Goal: Information Seeking & Learning: Learn about a topic

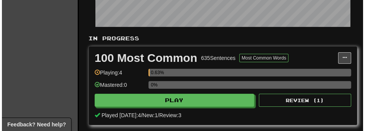
scroll to position [137, 0]
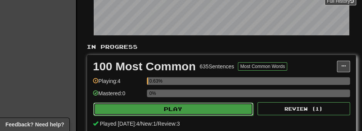
click at [223, 110] on button "Play" at bounding box center [173, 109] width 160 height 13
select select "**"
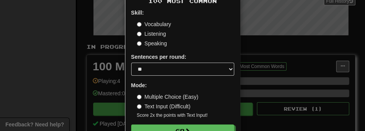
scroll to position [51, 0]
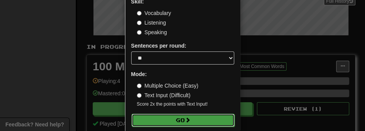
click at [211, 116] on button "Go" at bounding box center [183, 120] width 103 height 13
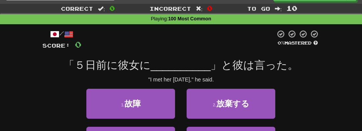
scroll to position [17, 0]
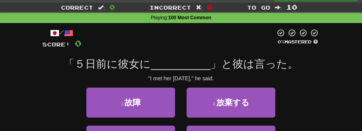
click at [299, 91] on div "1 . 故障 2 . 放棄する" at bounding box center [181, 107] width 300 height 38
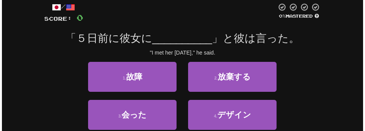
scroll to position [51, 0]
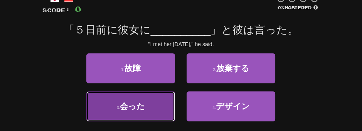
click at [166, 110] on button "3 . 会った" at bounding box center [130, 107] width 89 height 30
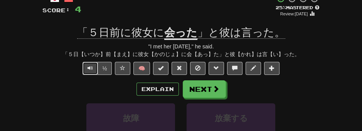
click at [88, 69] on span "Text-to-speech controls" at bounding box center [89, 67] width 5 height 5
click at [148, 90] on button "Explain" at bounding box center [157, 89] width 42 height 13
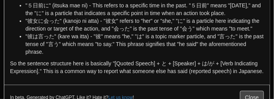
drag, startPoint x: 344, startPoint y: 0, endPoint x: 182, endPoint y: 60, distance: 172.9
click at [182, 60] on p "So the sentence structure here is basically "[Quoted Speech] + と + [Speaker] + …" at bounding box center [137, 66] width 254 height 15
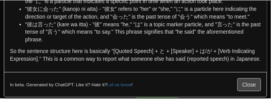
scroll to position [70, 0]
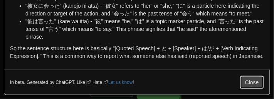
click at [256, 86] on button "Close" at bounding box center [252, 81] width 24 height 13
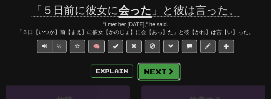
click at [163, 75] on button "Next" at bounding box center [158, 71] width 43 height 18
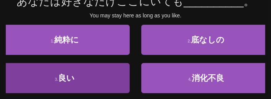
scroll to position [73, 0]
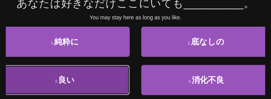
click at [68, 80] on span "良い" at bounding box center [66, 79] width 17 height 9
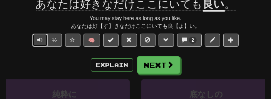
click at [38, 39] on span "Text-to-speech controls" at bounding box center [39, 39] width 5 height 5
click at [36, 39] on button "Text-to-speech controls" at bounding box center [39, 40] width 15 height 13
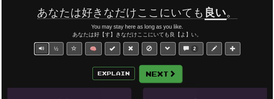
scroll to position [64, 0]
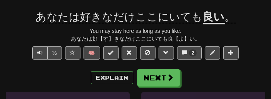
drag, startPoint x: 123, startPoint y: 75, endPoint x: 68, endPoint y: 82, distance: 55.1
click at [68, 82] on div "Explain Next" at bounding box center [136, 78] width 260 height 18
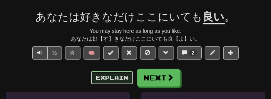
click at [117, 80] on button "Explain" at bounding box center [112, 77] width 42 height 13
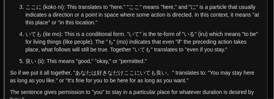
scroll to position [104, 0]
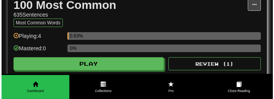
scroll to position [179, 0]
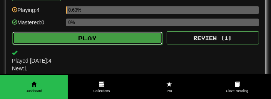
click at [116, 38] on button "Play" at bounding box center [87, 38] width 150 height 13
select select "**"
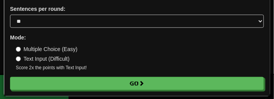
scroll to position [81, 0]
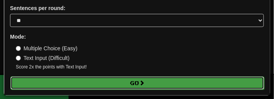
click at [141, 82] on span at bounding box center [141, 82] width 5 height 5
click at [172, 78] on button "Go" at bounding box center [137, 82] width 254 height 13
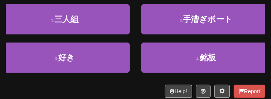
scroll to position [96, 0]
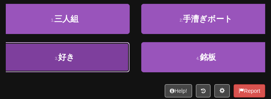
click at [103, 55] on button "3 . 好き" at bounding box center [65, 57] width 130 height 30
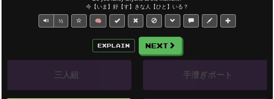
scroll to position [128, 0]
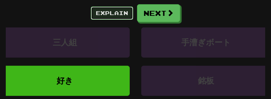
click at [119, 13] on button "Explain" at bounding box center [112, 13] width 42 height 13
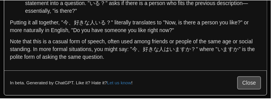
scroll to position [123, 0]
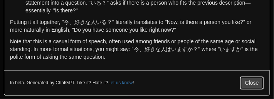
click at [253, 82] on button "Close" at bounding box center [252, 82] width 24 height 13
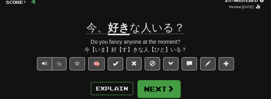
scroll to position [51, 0]
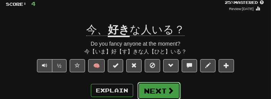
click at [161, 92] on button "Next" at bounding box center [158, 91] width 43 height 18
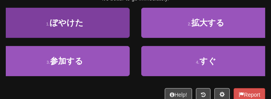
scroll to position [109, 0]
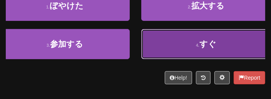
click at [195, 53] on button "4 . すぐ" at bounding box center [206, 44] width 130 height 30
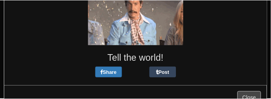
scroll to position [116, 0]
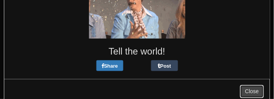
click at [245, 89] on button "Close" at bounding box center [252, 91] width 24 height 13
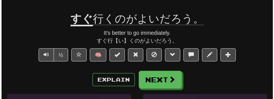
scroll to position [62, 0]
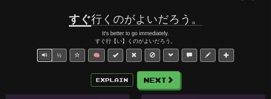
click at [40, 54] on button "Text-to-speech controls" at bounding box center [44, 55] width 15 height 13
click at [42, 55] on span "Text-to-speech controls" at bounding box center [44, 54] width 5 height 5
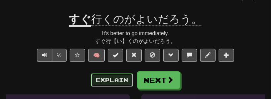
click at [123, 80] on button "Explain" at bounding box center [112, 79] width 42 height 13
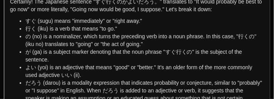
scroll to position [25, 0]
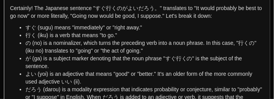
drag, startPoint x: 121, startPoint y: 55, endPoint x: 36, endPoint y: 10, distance: 96.6
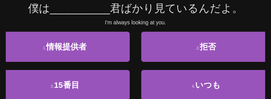
scroll to position [70, 0]
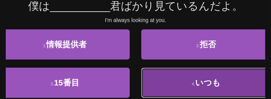
click at [194, 84] on small "4 ." at bounding box center [193, 83] width 3 height 5
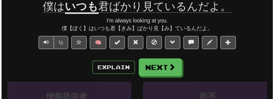
scroll to position [68, 0]
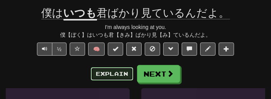
click at [101, 69] on button "Explain" at bounding box center [112, 73] width 42 height 13
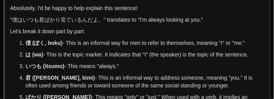
scroll to position [25, 0]
